Goal: Task Accomplishment & Management: Manage account settings

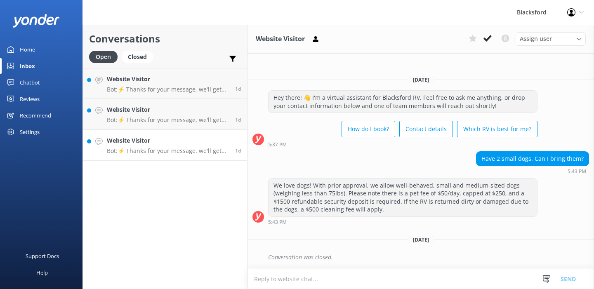
click at [128, 148] on p "Bot: ⚡ Thanks for your message, we'll get back to you as soon as we can. You're…" at bounding box center [168, 150] width 122 height 7
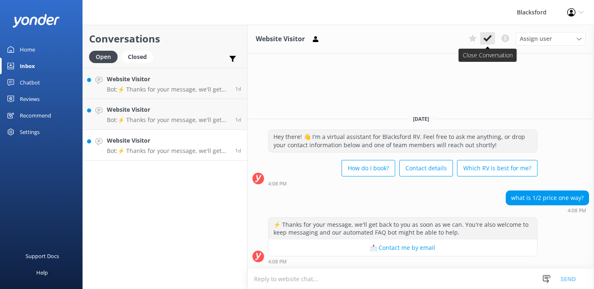
click at [493, 40] on button at bounding box center [487, 38] width 15 height 12
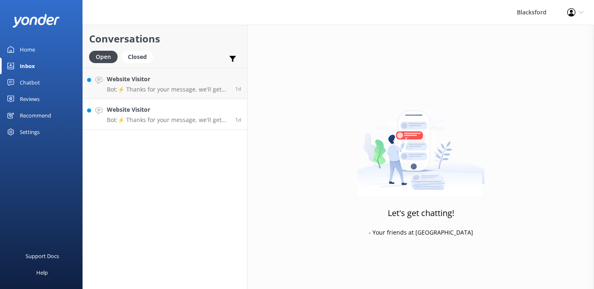
click at [186, 122] on p "Bot: ⚡ Thanks for your message, we'll get back to you as soon as we can. You're…" at bounding box center [168, 119] width 122 height 7
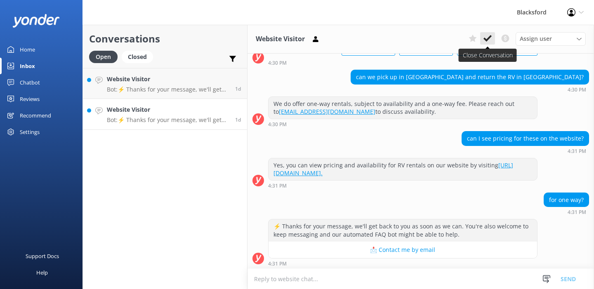
scroll to position [68, 0]
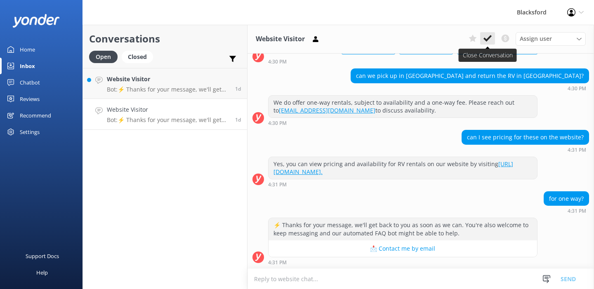
click at [489, 35] on icon at bounding box center [487, 38] width 8 height 8
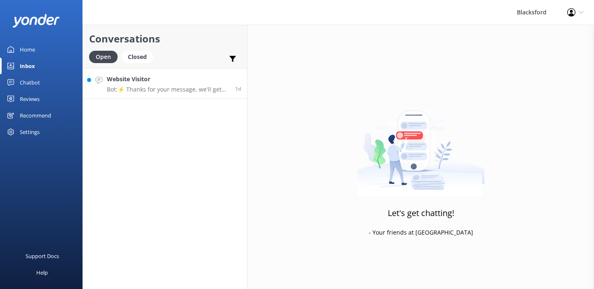
click at [162, 80] on h4 "Website Visitor" at bounding box center [168, 79] width 122 height 9
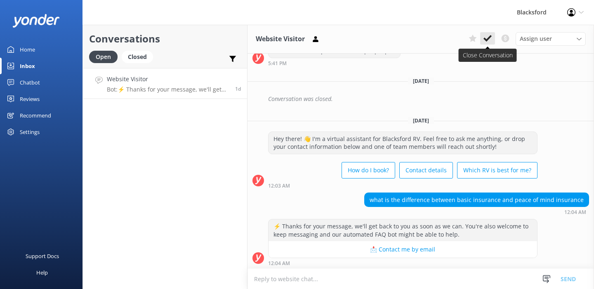
scroll to position [120, 0]
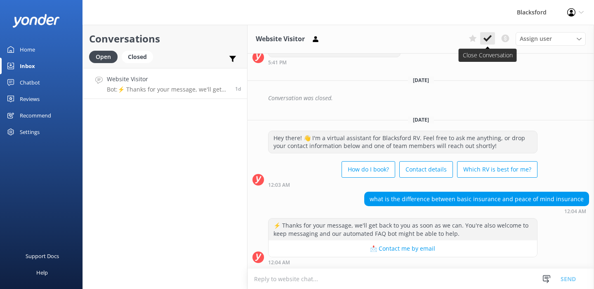
click at [488, 40] on use at bounding box center [487, 38] width 8 height 7
